Goal: Task Accomplishment & Management: Use online tool/utility

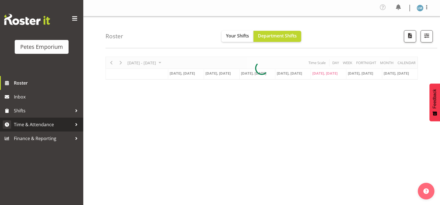
click at [60, 128] on span "Time & Attendance" at bounding box center [43, 124] width 58 height 8
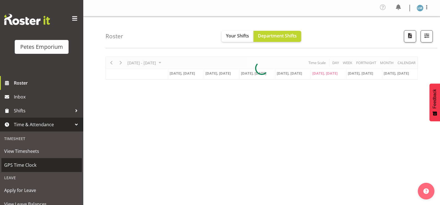
click at [44, 167] on span "GPS Time Clock" at bounding box center [41, 165] width 75 height 8
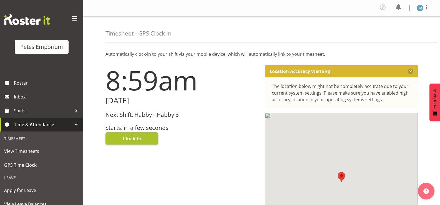
click at [133, 136] on span "Clock In" at bounding box center [132, 138] width 19 height 7
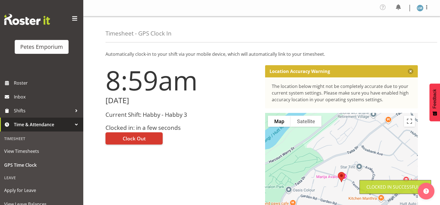
click at [423, 6] on img at bounding box center [420, 8] width 7 height 7
click at [398, 30] on link "Log Out" at bounding box center [403, 31] width 53 height 10
